Goal: Task Accomplishment & Management: Manage account settings

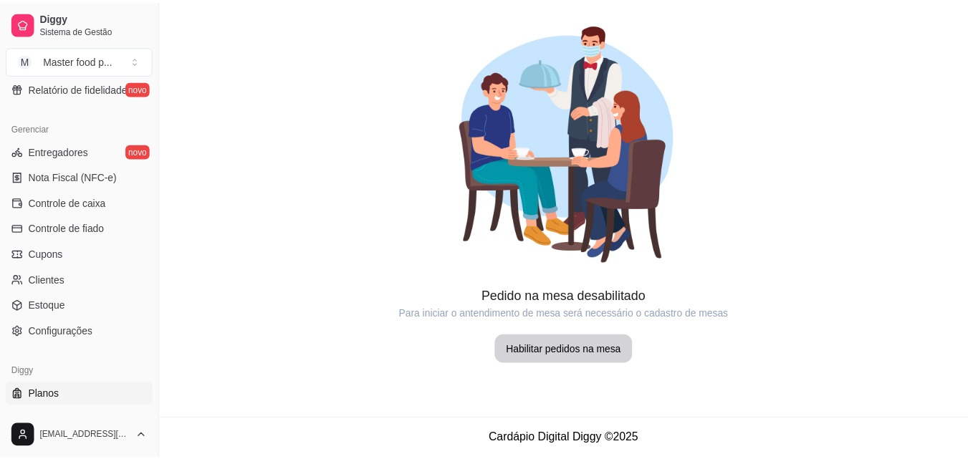
scroll to position [572, 0]
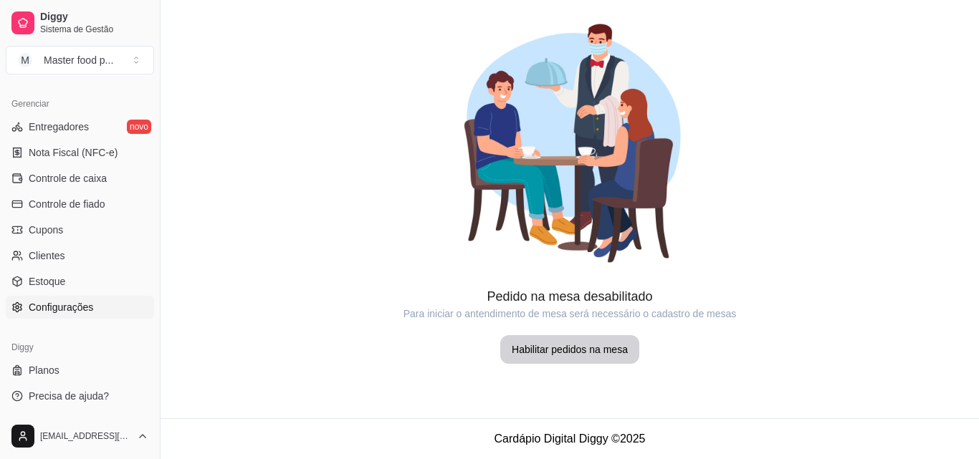
click at [58, 312] on span "Configurações" at bounding box center [61, 307] width 64 height 14
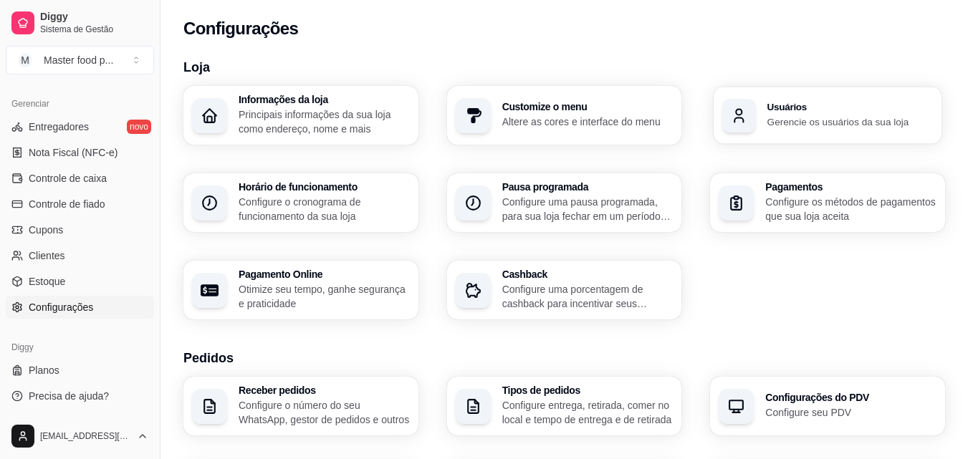
click at [784, 109] on h3 "Usuários" at bounding box center [849, 107] width 165 height 10
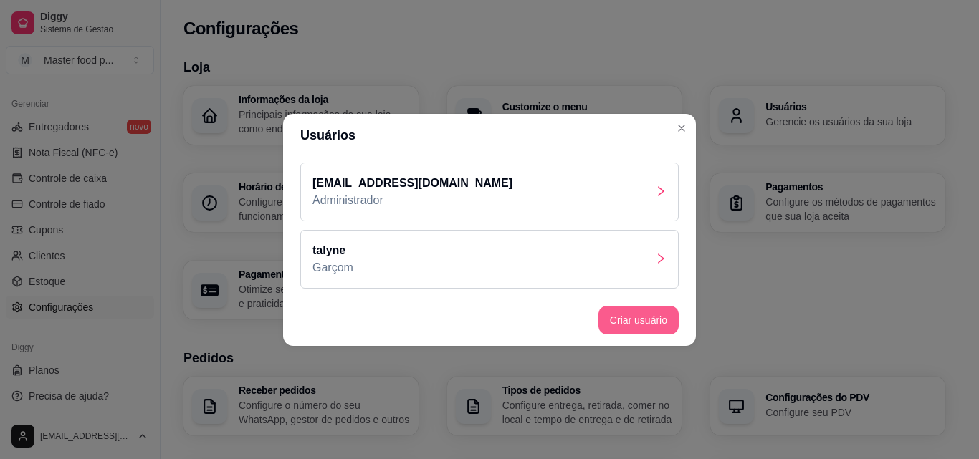
click at [656, 310] on button "Criar usuário" at bounding box center [638, 320] width 80 height 29
click at [656, 263] on icon "right" at bounding box center [660, 258] width 11 height 11
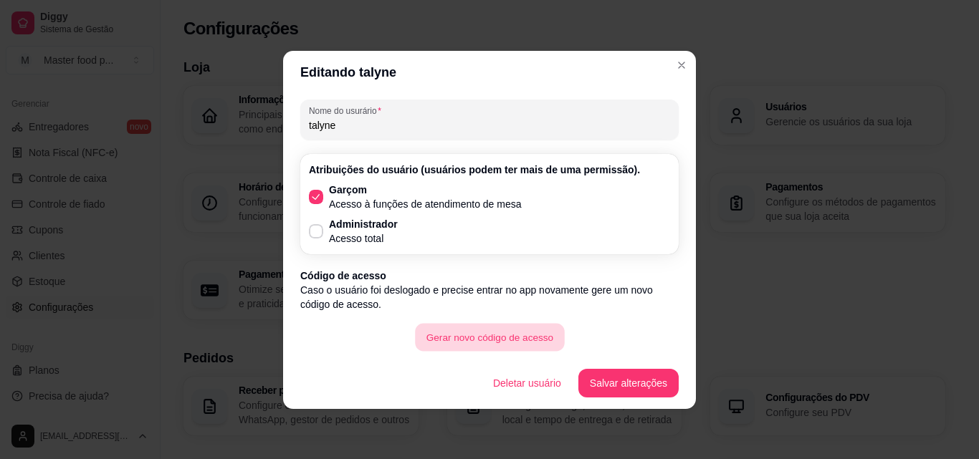
click at [532, 337] on button "Gerar novo código de acesso" at bounding box center [489, 337] width 149 height 28
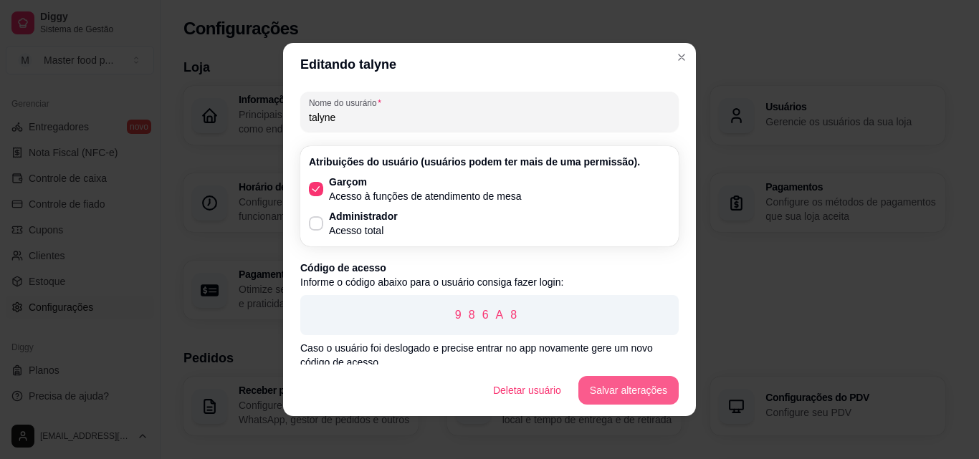
click at [624, 383] on button "Salvar alterações" at bounding box center [628, 390] width 100 height 29
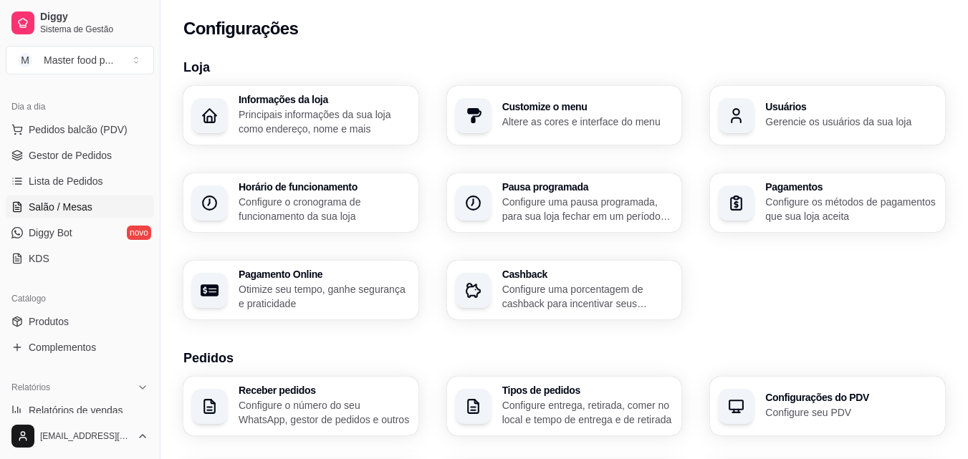
scroll to position [142, 0]
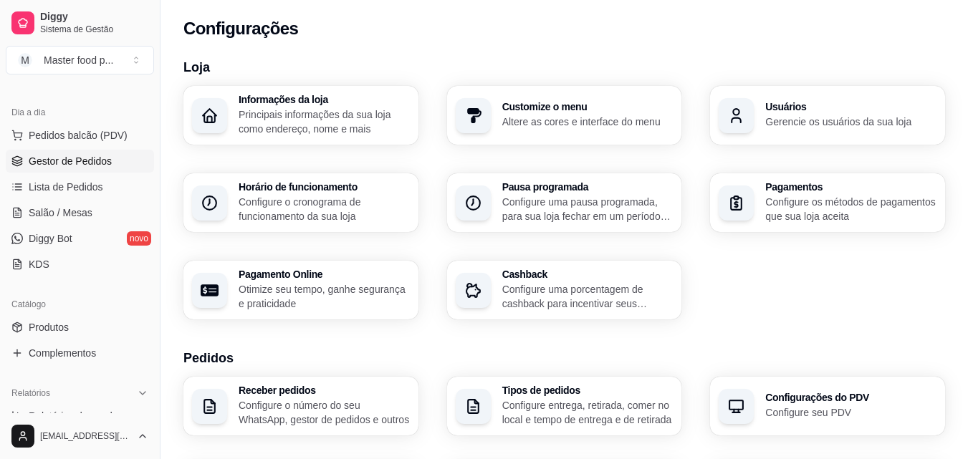
click at [67, 155] on span "Gestor de Pedidos" at bounding box center [70, 161] width 83 height 14
